Goal: Transaction & Acquisition: Purchase product/service

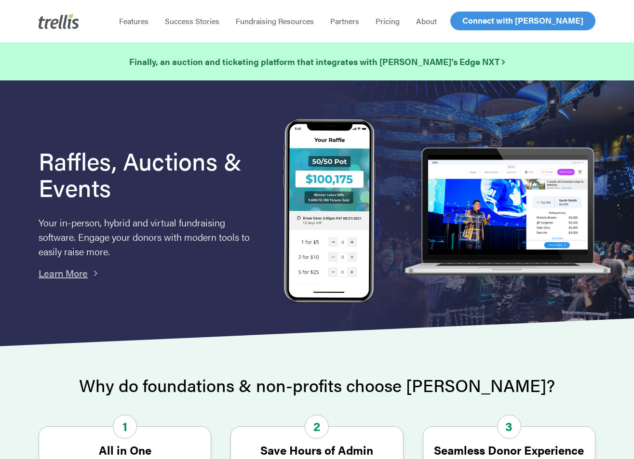
click at [455, 27] on link "Log In" at bounding box center [473, 21] width 38 height 18
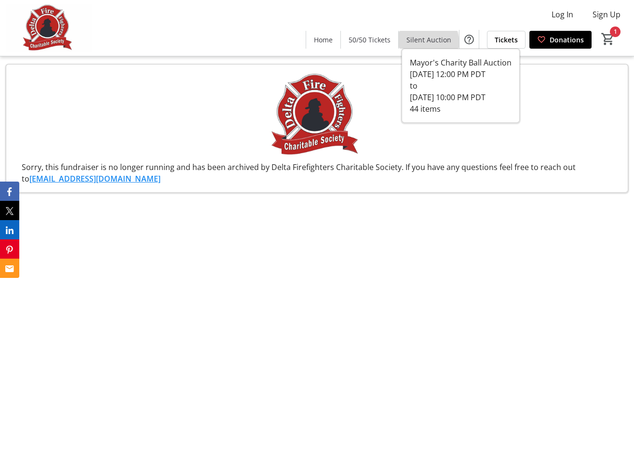
click at [423, 44] on span "Silent Auction" at bounding box center [428, 40] width 45 height 10
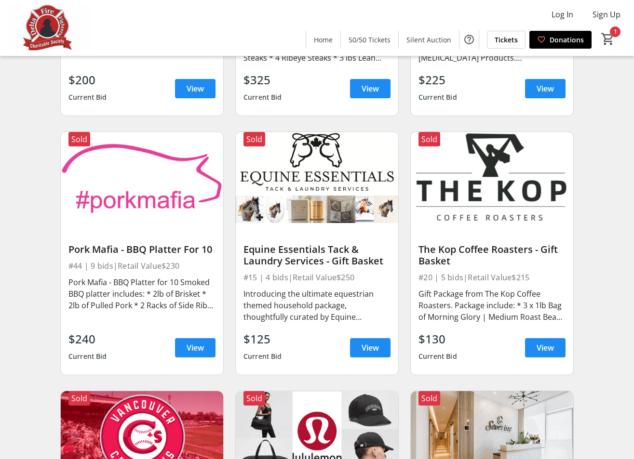
scroll to position [2055, 0]
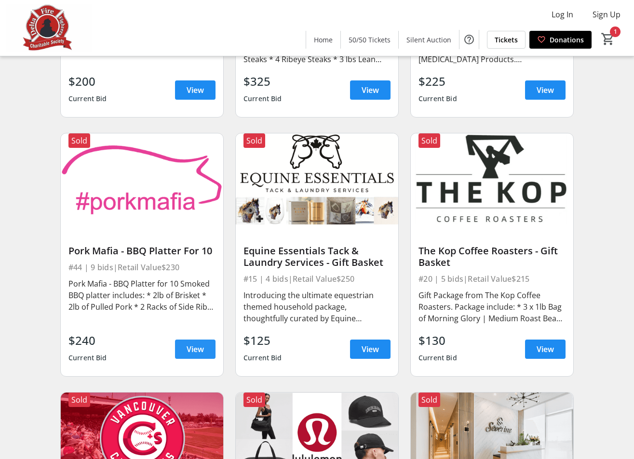
click at [193, 348] on span "View" at bounding box center [194, 350] width 17 height 12
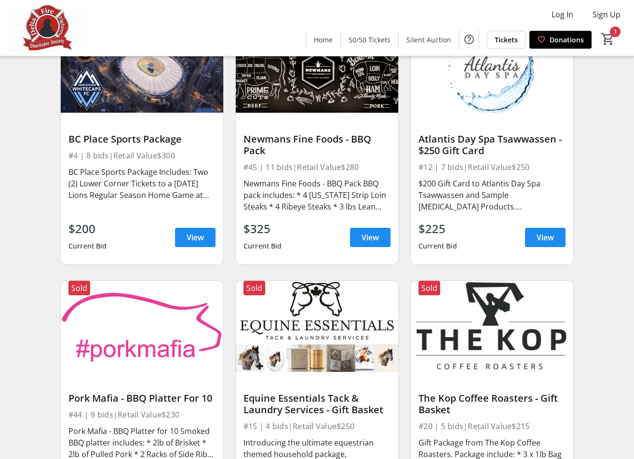
scroll to position [1902, 0]
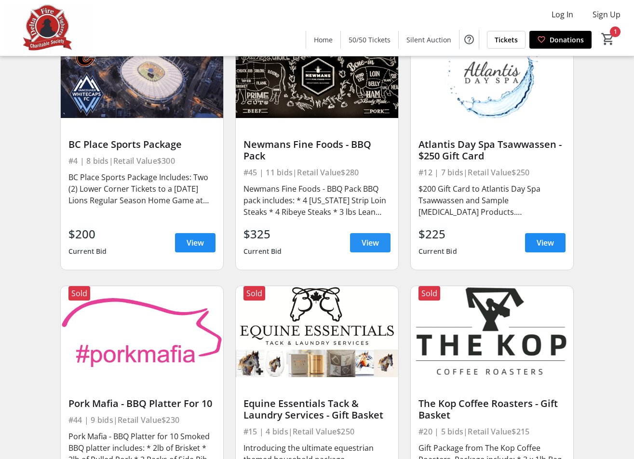
click at [370, 235] on span at bounding box center [370, 242] width 40 height 23
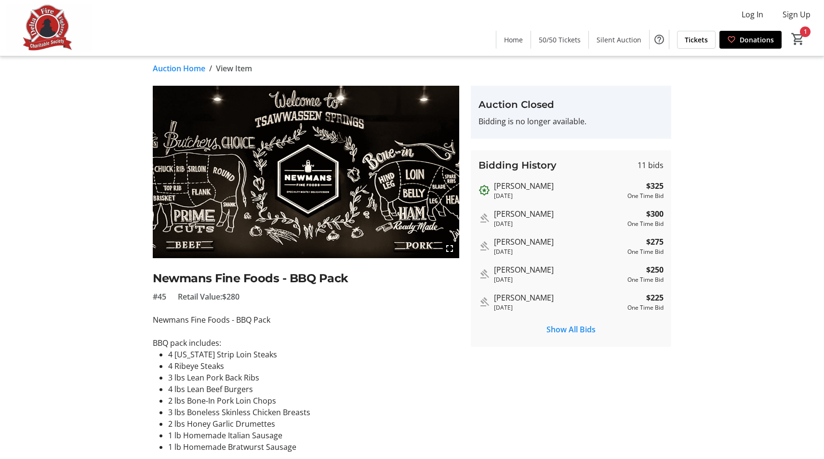
scroll to position [3, 0]
